Goal: Task Accomplishment & Management: Use online tool/utility

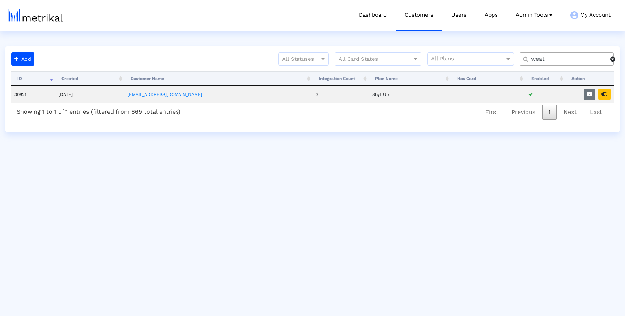
click at [563, 59] on input "weat" at bounding box center [568, 59] width 84 height 8
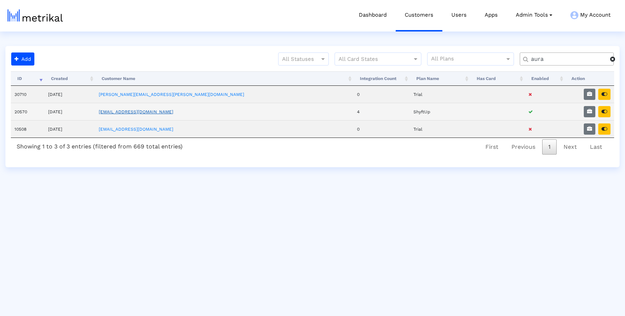
type input "aura"
click at [148, 112] on link "[EMAIL_ADDRESS][DOMAIN_NAME]" at bounding box center [136, 111] width 75 height 5
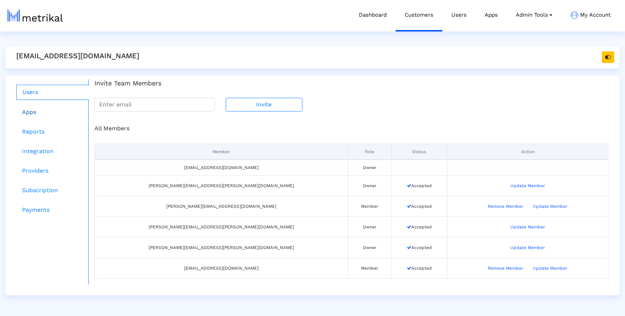
click at [30, 113] on link "Apps" at bounding box center [52, 112] width 73 height 14
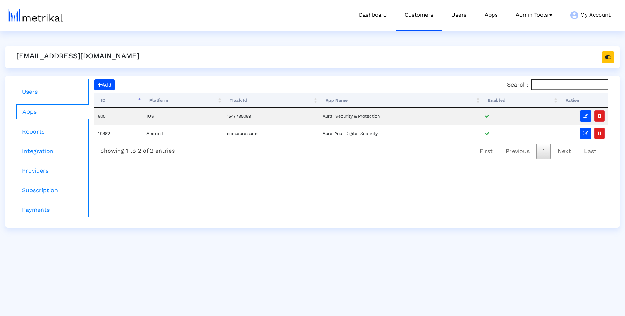
click at [230, 73] on crea-customer-details "aura@shyftup.com Users Apps Reports Integration Providers Subscription Payments…" at bounding box center [312, 137] width 614 height 182
click at [115, 81] on button "Add" at bounding box center [104, 84] width 20 height 11
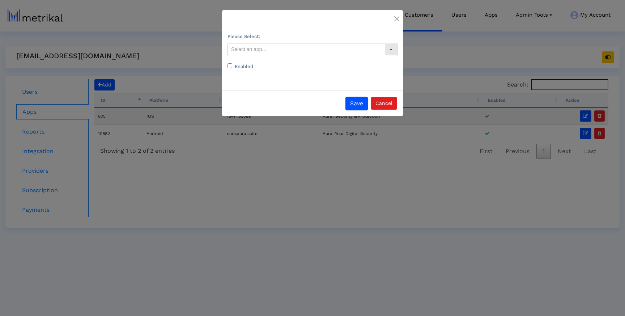
click at [280, 54] on input "text" at bounding box center [306, 49] width 157 height 12
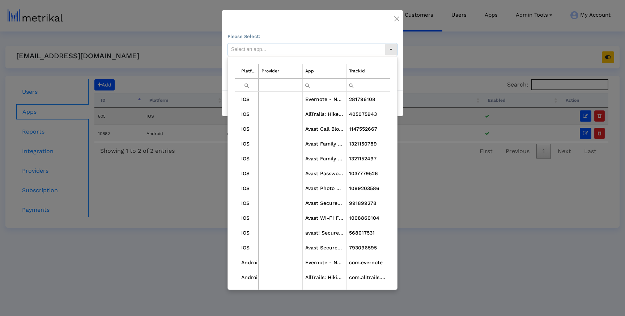
click at [283, 48] on input "text" at bounding box center [306, 49] width 157 height 12
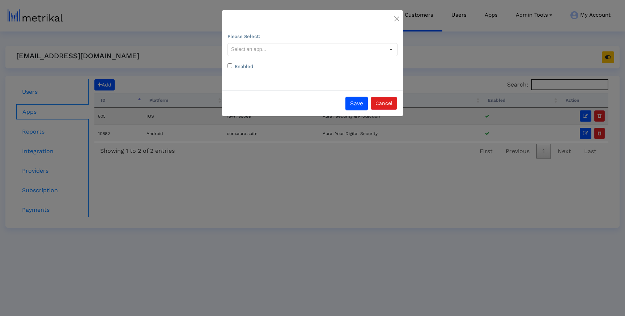
click at [291, 34] on div "Please Select:" at bounding box center [313, 44] width 170 height 24
click at [375, 102] on button "Cancel" at bounding box center [384, 103] width 26 height 13
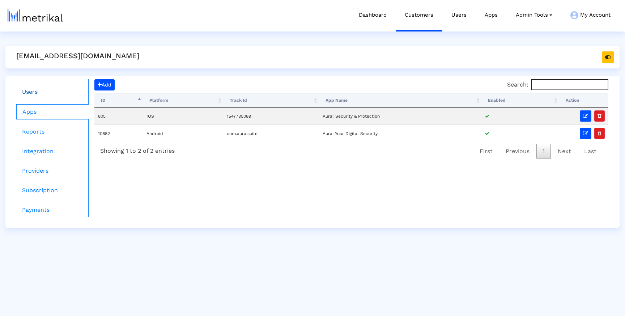
click at [34, 97] on link "Users" at bounding box center [52, 92] width 73 height 14
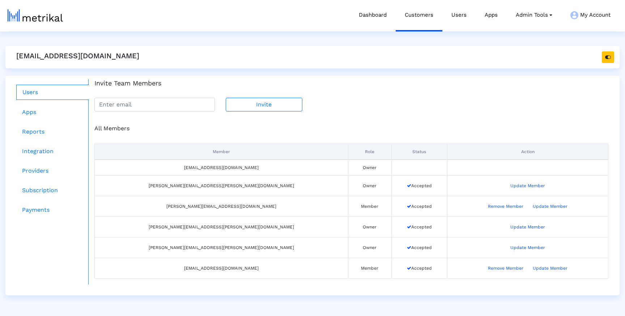
click at [458, 245] on td "Update Member" at bounding box center [528, 247] width 161 height 21
click at [506, 246] on button "Update Member" at bounding box center [528, 248] width 44 height 12
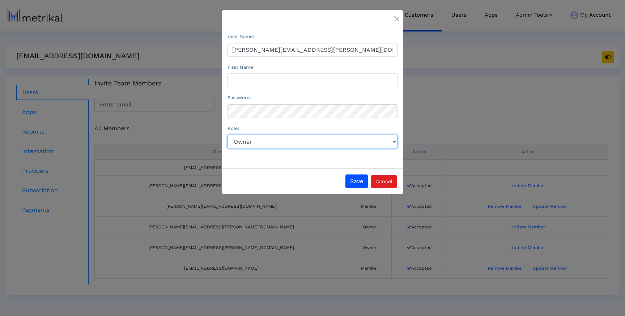
click at [370, 139] on select "Role:" at bounding box center [313, 142] width 170 height 14
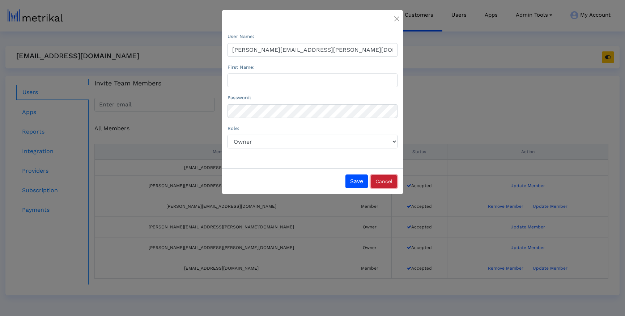
click at [384, 182] on button "Cancel" at bounding box center [384, 181] width 26 height 13
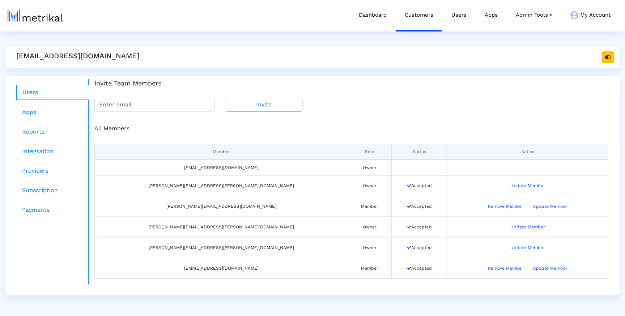
click at [404, 139] on div "Member Role Status Action aura@shyftup.com Owner gwendolyn.smith@aura.com Owner…" at bounding box center [351, 209] width 514 height 152
click at [48, 107] on link "Apps" at bounding box center [52, 112] width 73 height 14
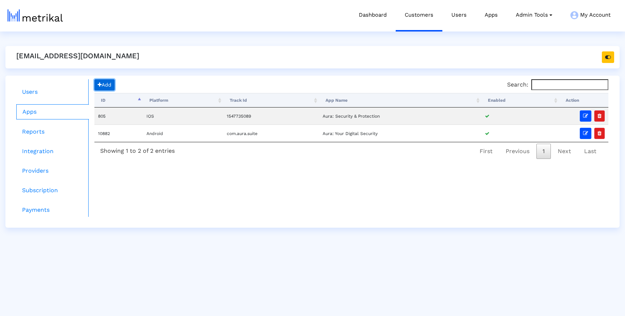
click at [100, 84] on span "button" at bounding box center [100, 84] width 4 height 5
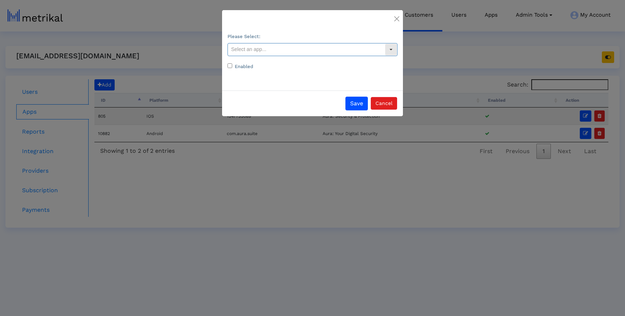
click at [293, 51] on input "text" at bounding box center [306, 49] width 157 height 12
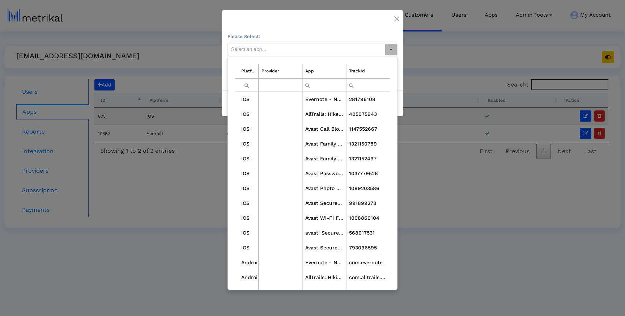
click at [333, 87] on input "Filter cell" at bounding box center [324, 85] width 43 height 12
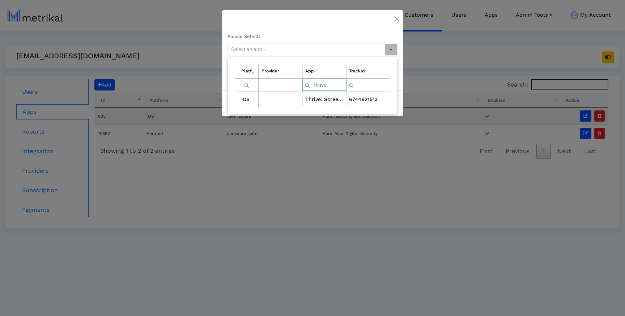
type input "thrive"
click at [333, 103] on td "Thrive: Screen Time Control" at bounding box center [324, 99] width 44 height 15
type input "Thrive: Screen Time Control <6744621513>"
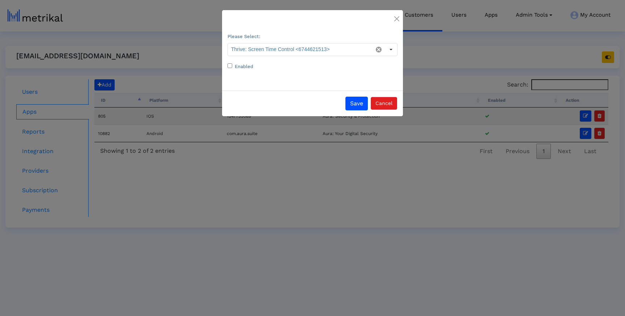
click at [229, 67] on input "Enabled" at bounding box center [230, 65] width 5 height 5
checkbox input "true"
click at [355, 105] on button "Save" at bounding box center [356, 104] width 22 height 14
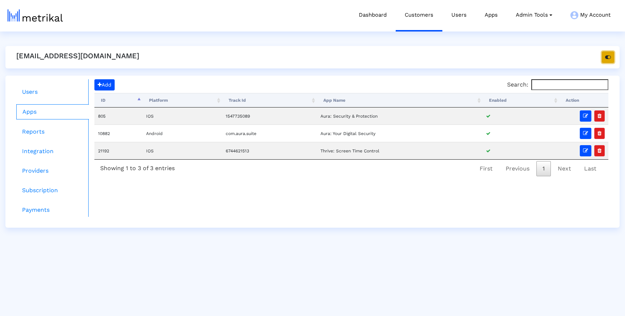
click at [611, 60] on button "button" at bounding box center [608, 57] width 12 height 12
click at [39, 133] on link "Reports" at bounding box center [52, 131] width 73 height 14
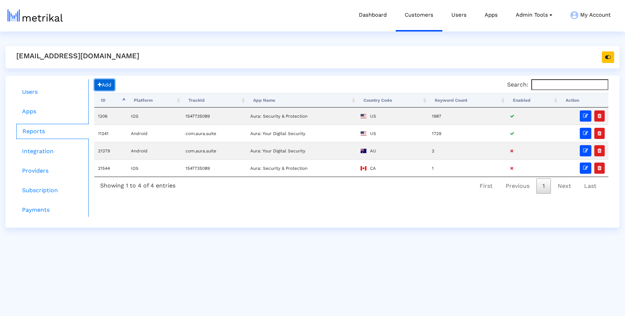
click at [110, 84] on span "Add" at bounding box center [105, 85] width 14 height 6
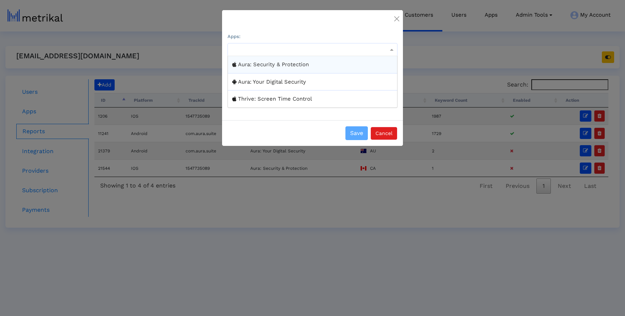
click at [287, 46] on div at bounding box center [312, 49] width 169 height 9
click at [277, 98] on div "Thrive: Screen Time Control" at bounding box center [312, 98] width 169 height 17
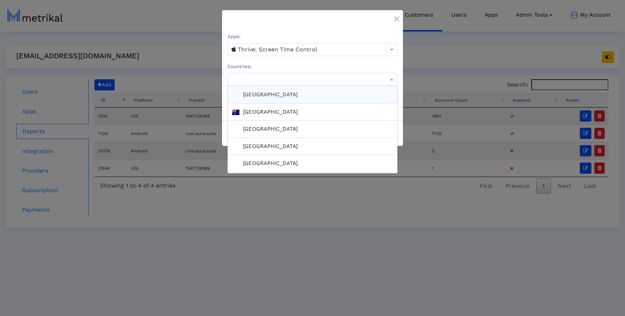
click at [273, 77] on div at bounding box center [312, 79] width 169 height 9
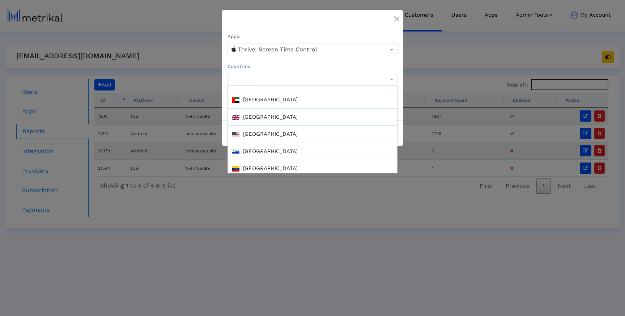
scroll to position [1305, 0]
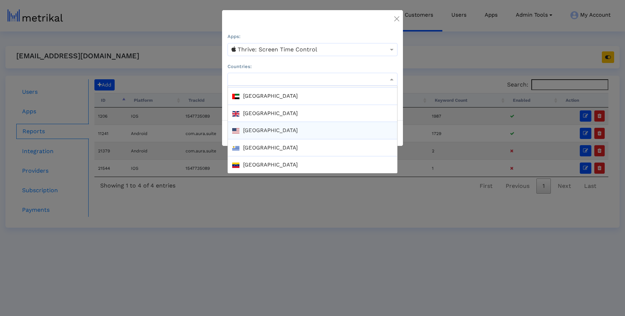
click at [264, 134] on div "[GEOGRAPHIC_DATA]" at bounding box center [312, 130] width 169 height 17
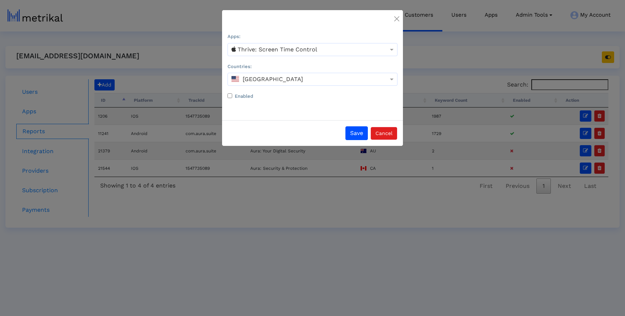
click at [228, 96] on input "Enabled" at bounding box center [230, 95] width 5 height 5
checkbox input "true"
click at [355, 125] on div "Save Cancel" at bounding box center [312, 133] width 181 height 26
click at [355, 131] on button "Save" at bounding box center [356, 133] width 22 height 14
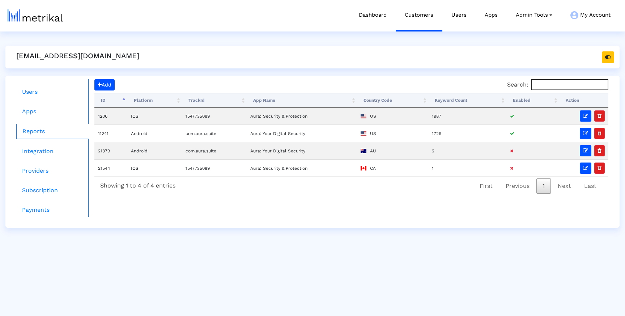
click at [344, 228] on html "Dashboard Customers Users Apps Admin Tools Task Manager Subscription Manager Pl…" at bounding box center [312, 114] width 625 height 228
click at [35, 110] on link "Apps" at bounding box center [52, 111] width 73 height 14
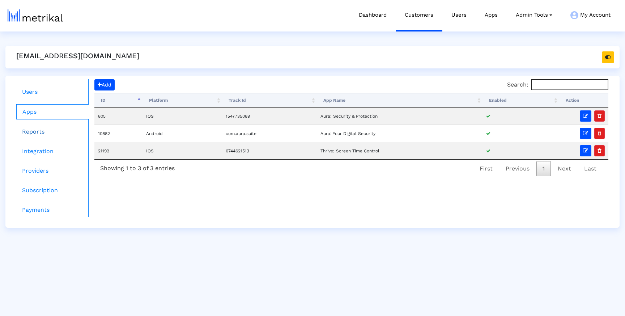
click at [33, 133] on link "Reports" at bounding box center [52, 131] width 73 height 14
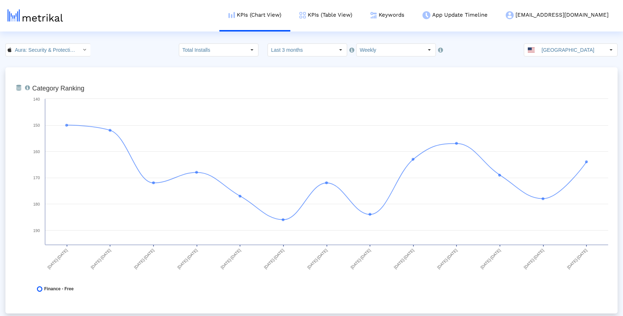
click at [43, 48] on input "Aura: Security & Protection < 1547735089 >" at bounding box center [44, 50] width 65 height 12
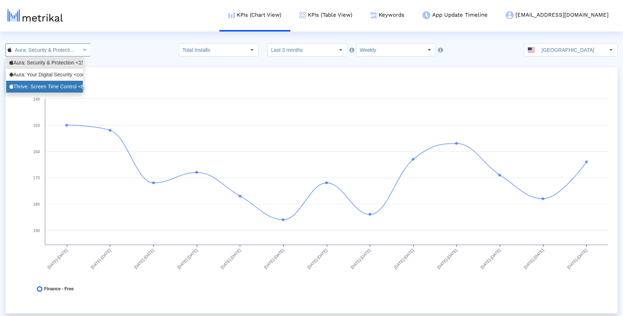
click at [40, 88] on div "Thrive: Screen Time Control <6744621513>" at bounding box center [44, 86] width 70 height 7
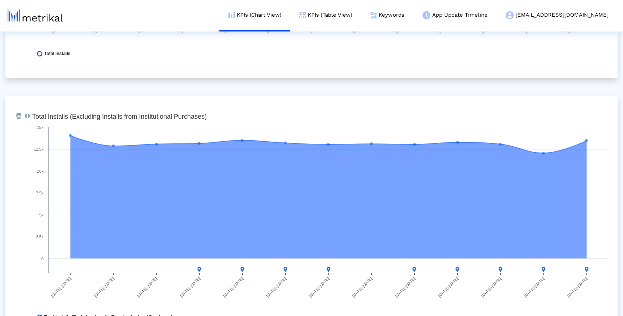
scroll to position [449, 0]
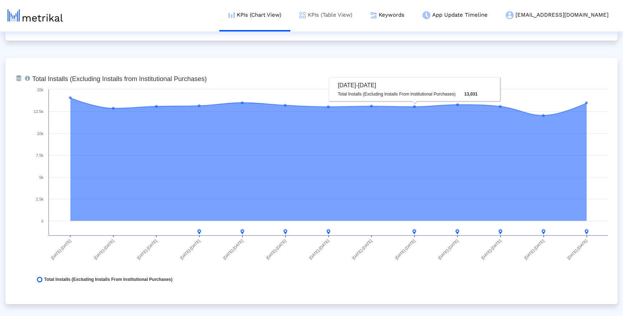
click at [361, 17] on link "KPIs (Table View)" at bounding box center [325, 15] width 71 height 30
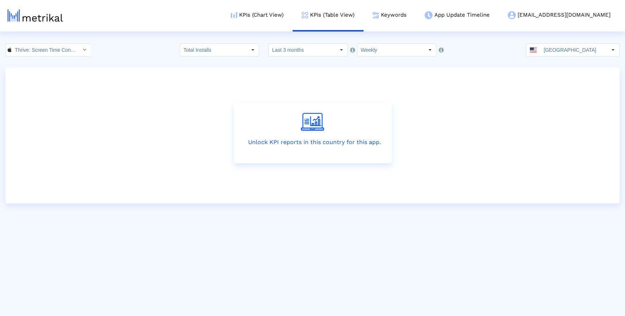
click at [335, 70] on div "Unlock KPI reports in this country for this app." at bounding box center [312, 135] width 614 height 136
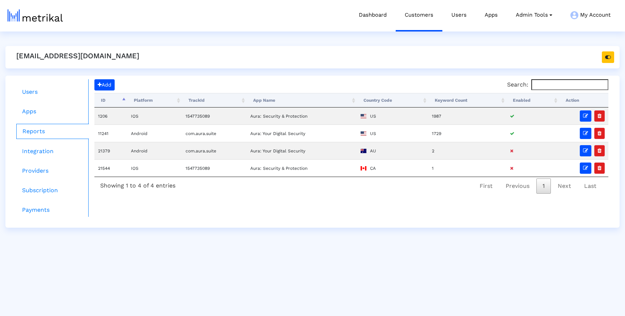
click at [110, 79] on div "Users Apps Reports Integration Providers Subscription Payments Add Search: Proc…" at bounding box center [312, 152] width 614 height 152
click at [110, 82] on span "Add" at bounding box center [105, 85] width 14 height 6
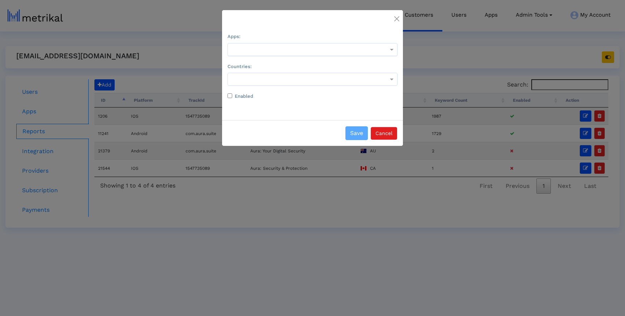
click at [296, 46] on div at bounding box center [312, 49] width 169 height 9
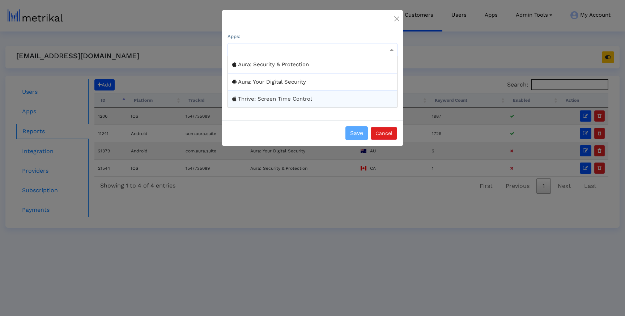
click at [269, 105] on div "Thrive: Screen Time Control" at bounding box center [312, 98] width 169 height 17
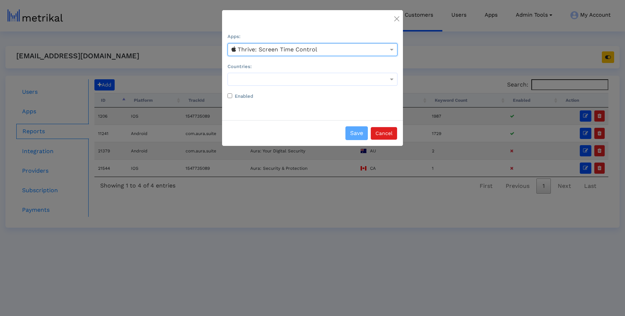
click at [269, 69] on div "Countries:" at bounding box center [313, 74] width 170 height 24
click at [269, 80] on div at bounding box center [312, 79] width 169 height 9
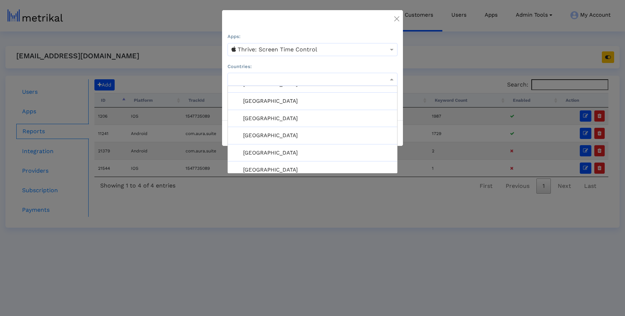
scroll to position [1305, 0]
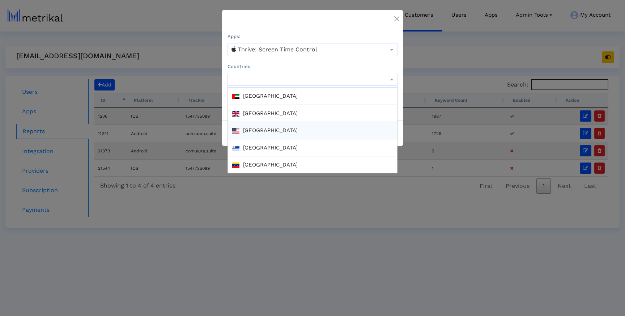
click at [269, 133] on div "[GEOGRAPHIC_DATA]" at bounding box center [312, 130] width 169 height 17
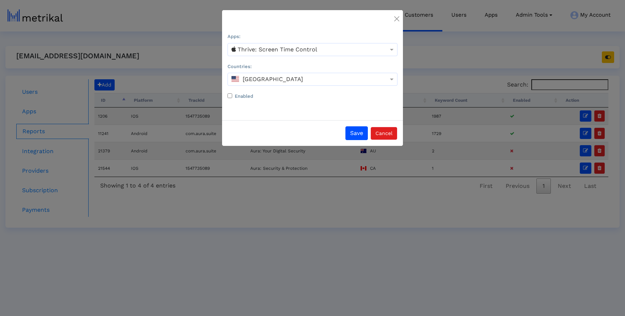
click at [239, 93] on label "Enabled" at bounding box center [244, 96] width 18 height 7
click at [232, 93] on input "Enabled" at bounding box center [230, 95] width 5 height 5
checkbox input "true"
click at [354, 132] on button "Save" at bounding box center [356, 133] width 22 height 14
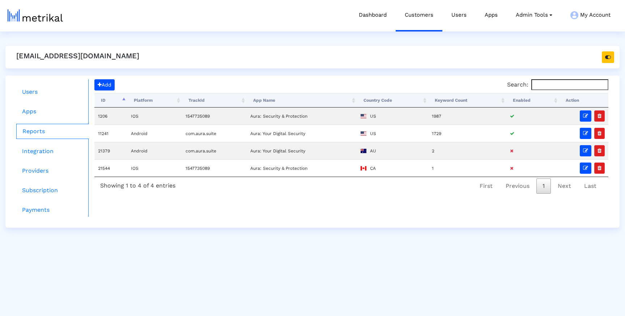
click at [338, 228] on html "Dashboard Customers Users Apps Admin Tools Task Manager Subscription Manager Pl…" at bounding box center [312, 114] width 625 height 228
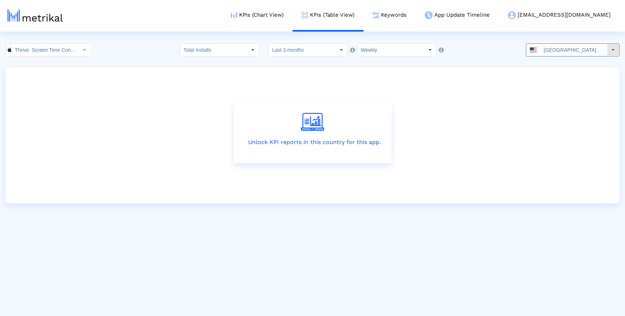
click at [551, 50] on input "[GEOGRAPHIC_DATA]" at bounding box center [573, 50] width 67 height 12
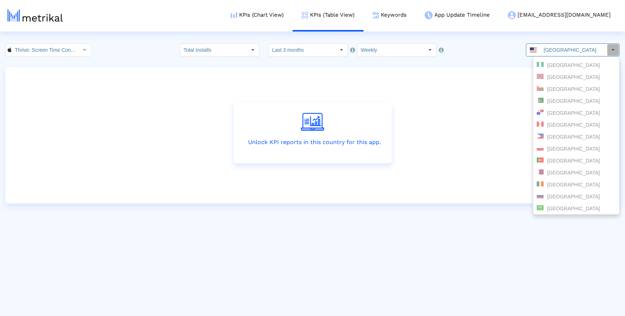
scroll to position [810, 0]
click at [497, 52] on div "Thrive: Screen Time Control < 6744621513 > Total Installs Select how far back f…" at bounding box center [312, 49] width 625 height 13
